Goal: Navigation & Orientation: Find specific page/section

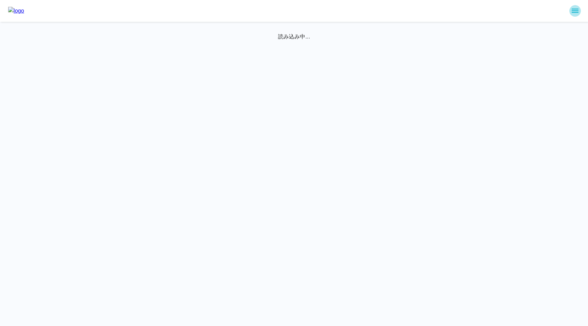
click at [576, 13] on icon "sidemenu" at bounding box center [574, 11] width 7 height 4
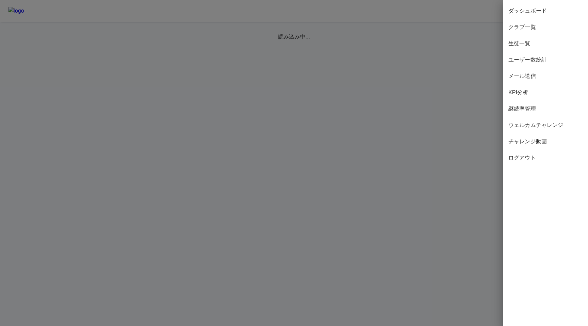
click at [467, 103] on div at bounding box center [294, 163] width 588 height 326
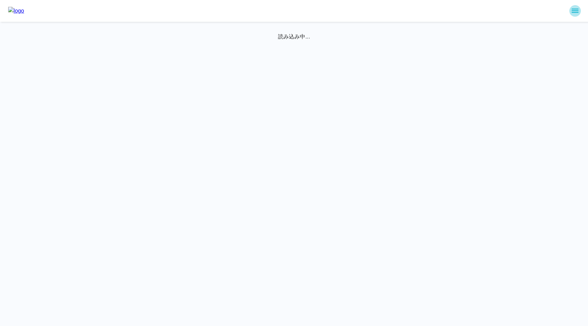
click at [574, 12] on icon "sidemenu" at bounding box center [575, 11] width 8 height 8
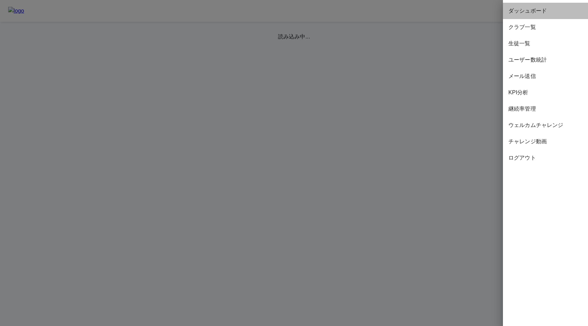
click at [545, 10] on span "ダッシュボード" at bounding box center [545, 11] width 74 height 8
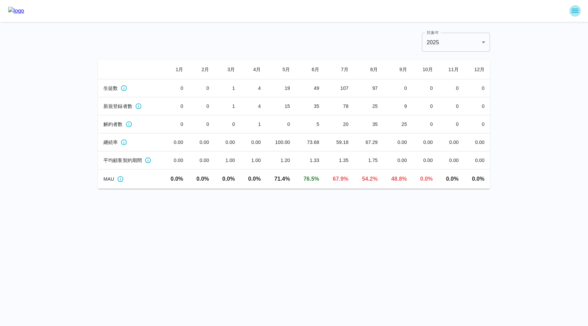
click at [571, 11] on icon "sidemenu" at bounding box center [575, 11] width 8 height 8
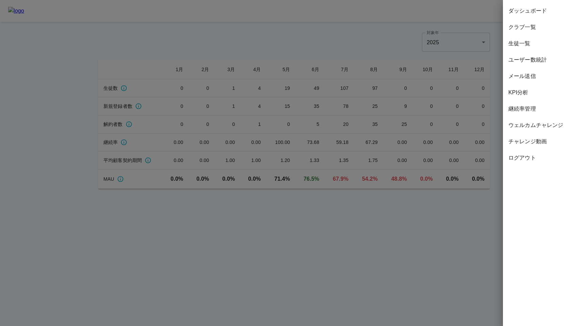
click at [405, 58] on div at bounding box center [294, 163] width 588 height 326
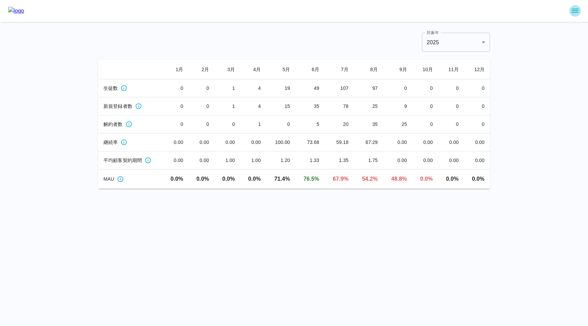
click at [579, 11] on button "sidemenu" at bounding box center [575, 11] width 12 height 12
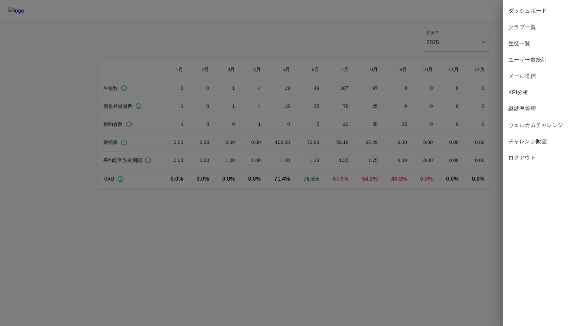
click at [423, 18] on div at bounding box center [294, 163] width 588 height 326
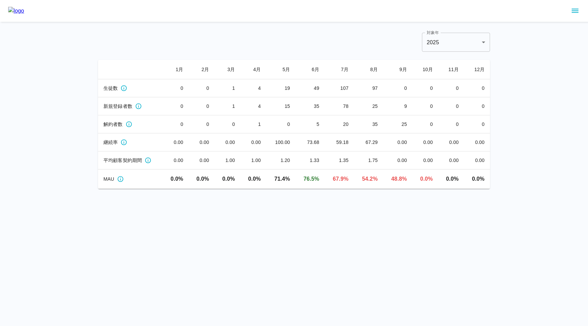
click at [396, 55] on div "対象年 2025 **** 対象年 [DATE] 月 [DATE] 月 [DATE] 月 [DATE] 月 [DATE] 月 [DATE] 月 生徒数 0 0…" at bounding box center [294, 111] width 392 height 156
click at [572, 11] on icon "sidemenu" at bounding box center [575, 11] width 8 height 8
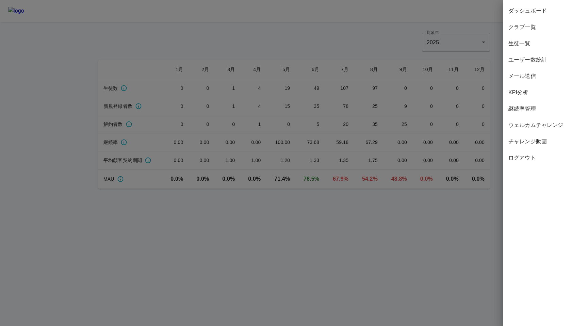
click at [531, 61] on span "ユーザー数統計" at bounding box center [545, 60] width 74 height 8
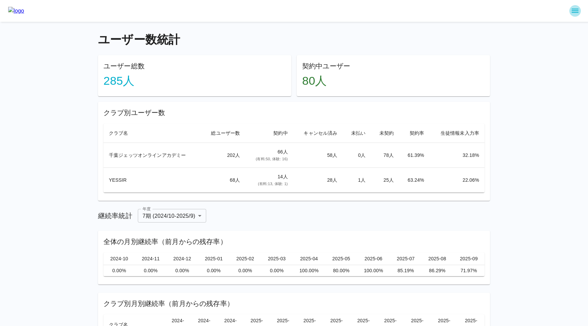
click at [575, 10] on icon "sidemenu" at bounding box center [575, 11] width 8 height 8
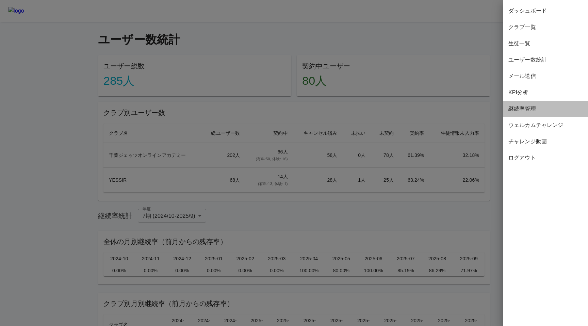
click at [521, 108] on span "継続率管理" at bounding box center [545, 109] width 74 height 8
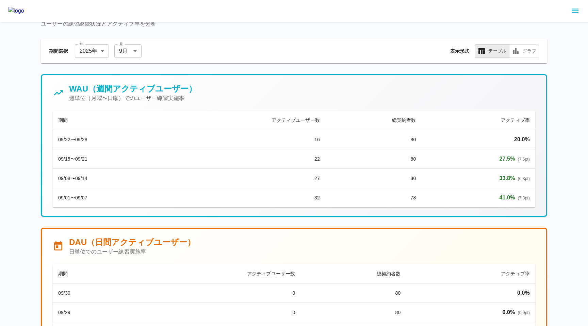
scroll to position [30, 0]
drag, startPoint x: 410, startPoint y: 140, endPoint x: 430, endPoint y: 139, distance: 20.4
click at [430, 139] on tr "09/22〜09/28 16 80 20.0 %" at bounding box center [294, 139] width 482 height 19
click at [439, 143] on p "20.0 %" at bounding box center [477, 140] width 103 height 8
click at [384, 124] on th "総契約者数" at bounding box center [373, 120] width 96 height 19
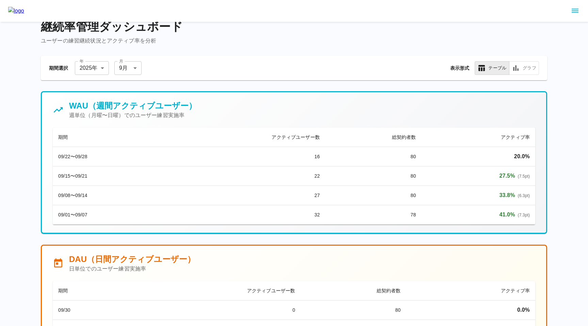
scroll to position [0, 0]
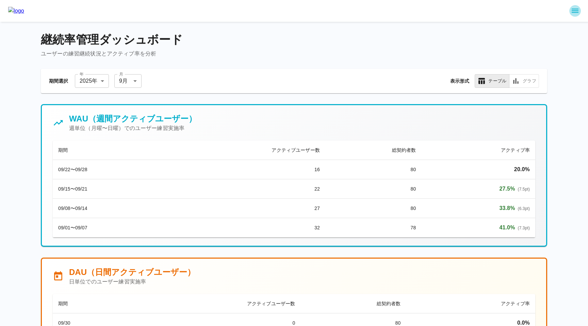
click at [578, 11] on icon "sidemenu" at bounding box center [575, 11] width 8 height 8
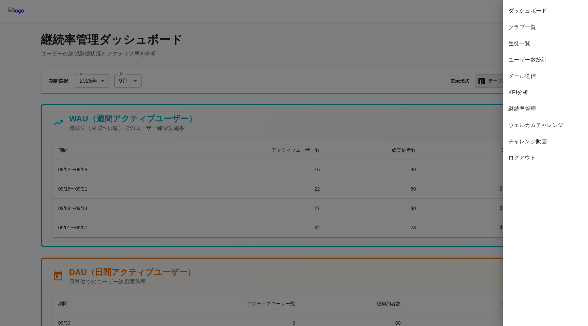
click at [527, 142] on span "チャレンジ動画" at bounding box center [545, 141] width 74 height 8
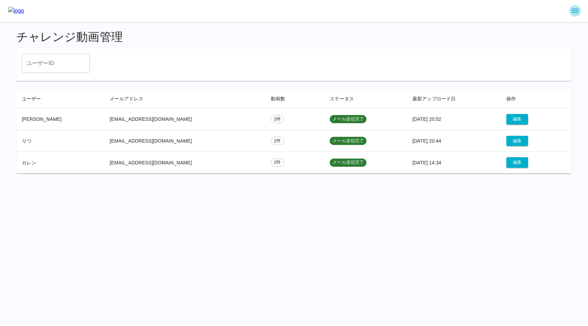
click at [571, 9] on icon "sidemenu" at bounding box center [575, 11] width 8 height 8
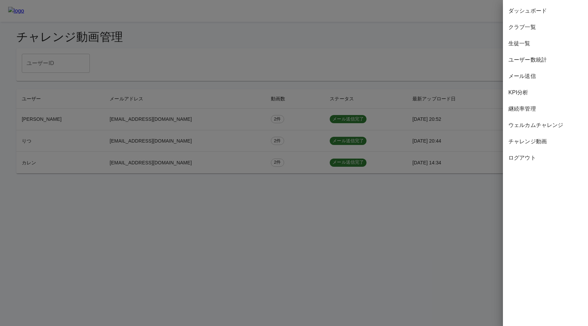
click at [547, 14] on span "ダッシュボード" at bounding box center [545, 11] width 74 height 8
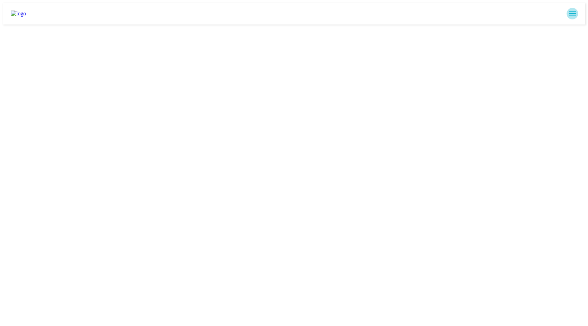
click at [573, 12] on icon "sidemenu" at bounding box center [572, 14] width 7 height 4
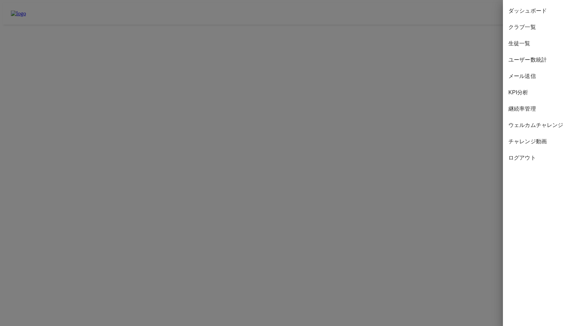
click at [534, 28] on span "クラブ一覧" at bounding box center [545, 27] width 74 height 8
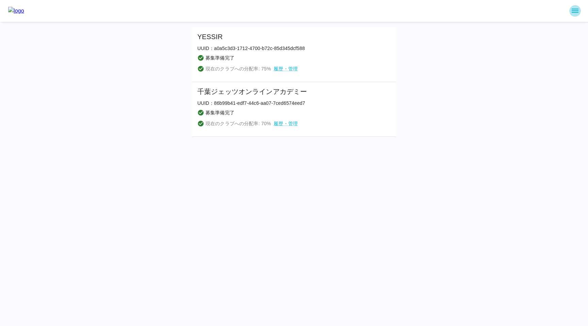
click at [572, 10] on icon "sidemenu" at bounding box center [575, 11] width 8 height 8
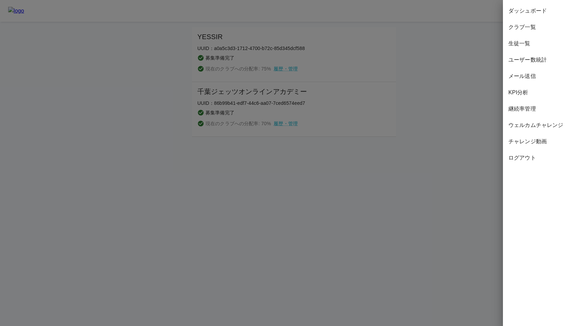
click at [528, 48] on div "生徒一覧" at bounding box center [545, 43] width 85 height 16
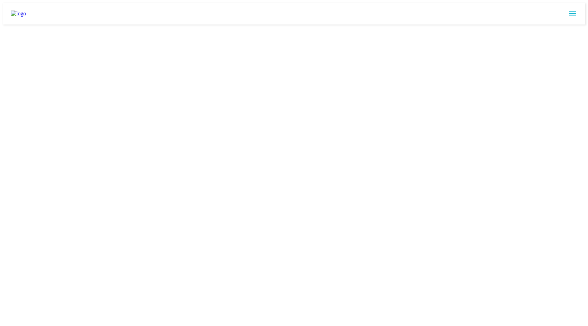
click at [139, 27] on html at bounding box center [294, 13] width 588 height 27
click at [575, 12] on icon "sidemenu" at bounding box center [572, 14] width 7 height 4
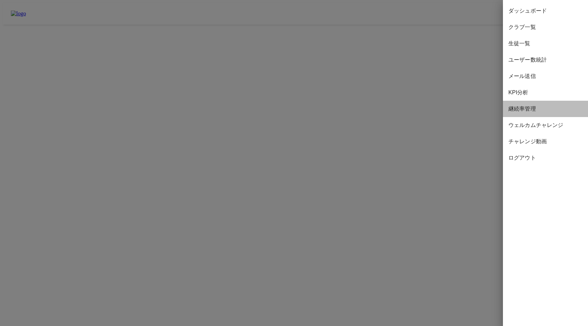
click at [543, 111] on span "継続率管理" at bounding box center [545, 109] width 74 height 8
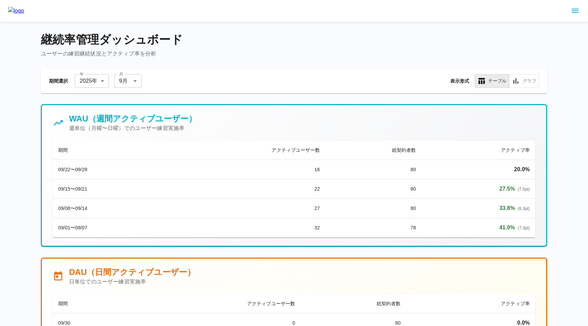
click at [574, 10] on icon "sidemenu" at bounding box center [575, 11] width 8 height 8
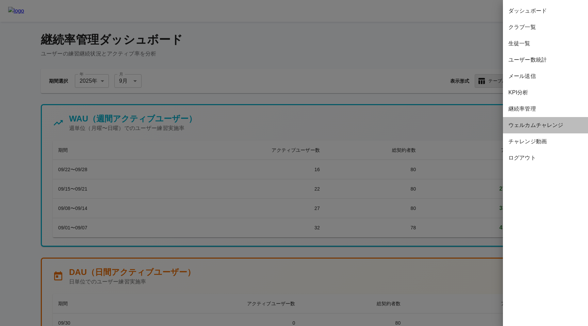
click at [531, 125] on span "ウェルカムチャレンジ" at bounding box center [545, 125] width 74 height 8
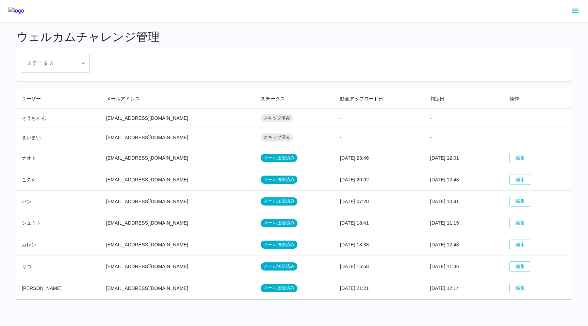
click at [297, 131] on td "スキップ済み" at bounding box center [294, 137] width 79 height 19
click at [334, 117] on td "-" at bounding box center [379, 117] width 90 height 19
